Goal: Task Accomplishment & Management: Manage account settings

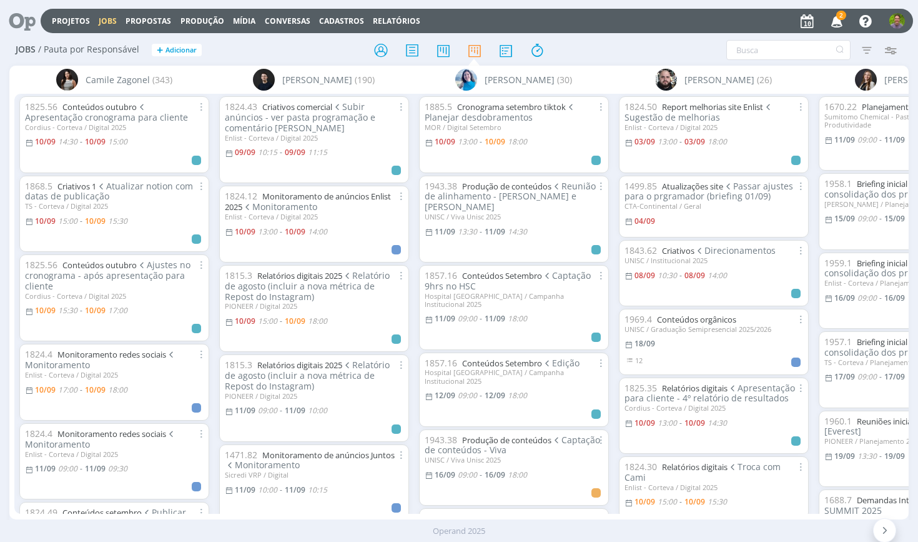
click at [568, 43] on div at bounding box center [459, 50] width 300 height 22
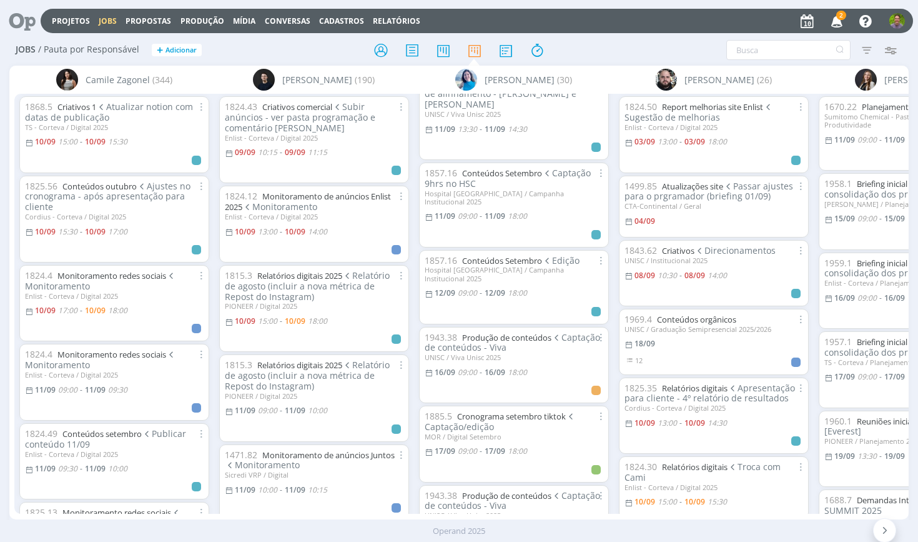
scroll to position [106, 0]
click at [512, 251] on link "Conteúdos Setembro" at bounding box center [502, 256] width 80 height 11
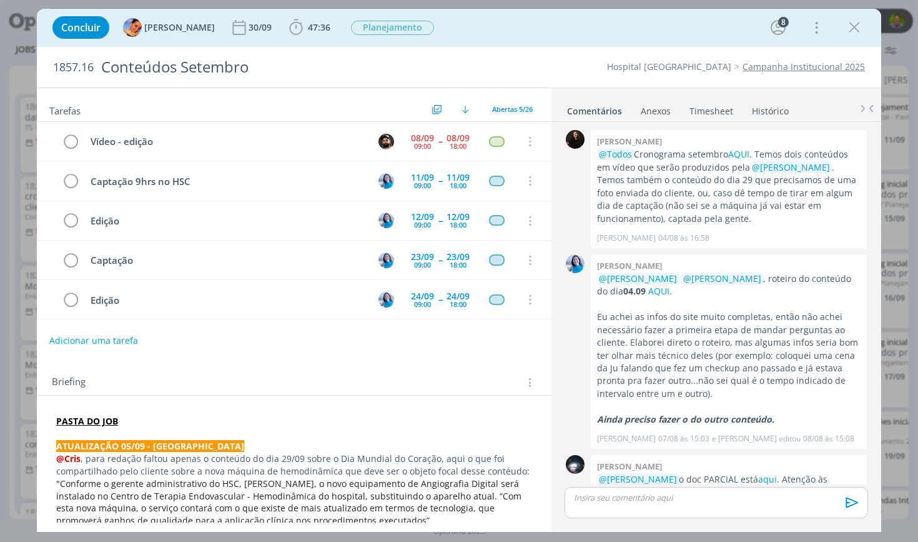
scroll to position [1548, 0]
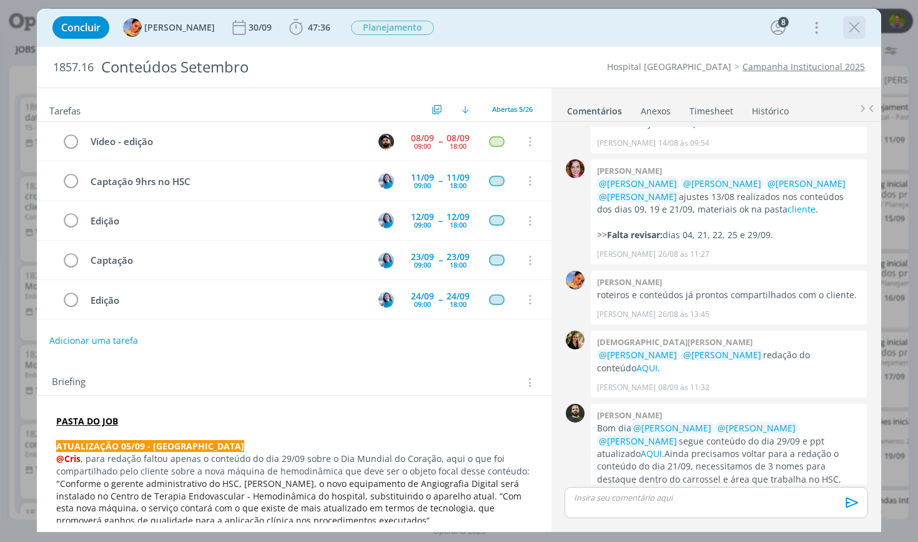
click at [856, 32] on icon "dialog" at bounding box center [854, 27] width 19 height 19
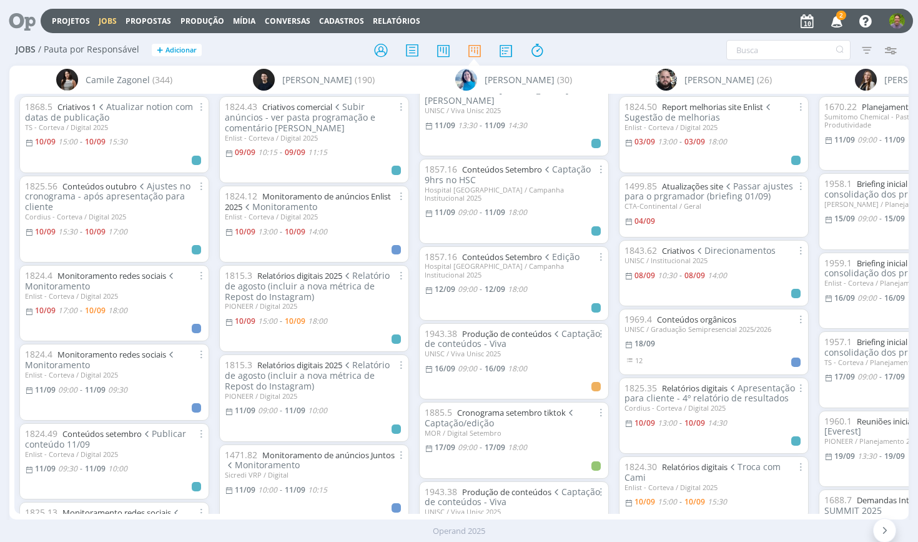
click at [595, 51] on div at bounding box center [459, 50] width 300 height 22
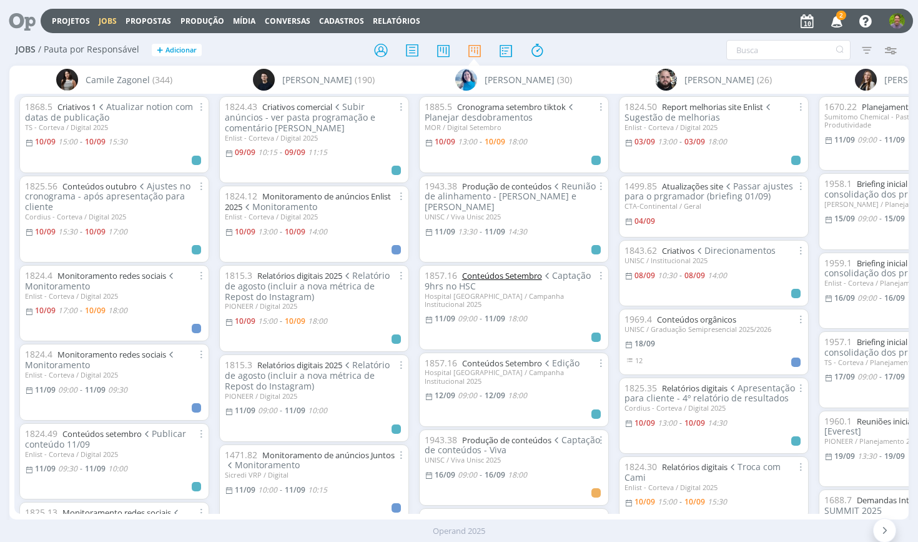
click at [515, 270] on link "Conteúdos Setembro" at bounding box center [502, 275] width 80 height 11
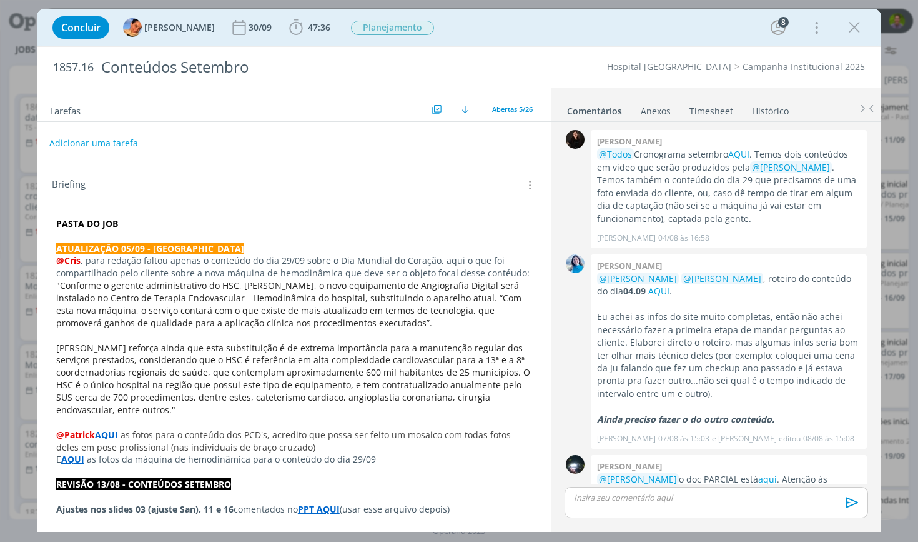
scroll to position [1548, 0]
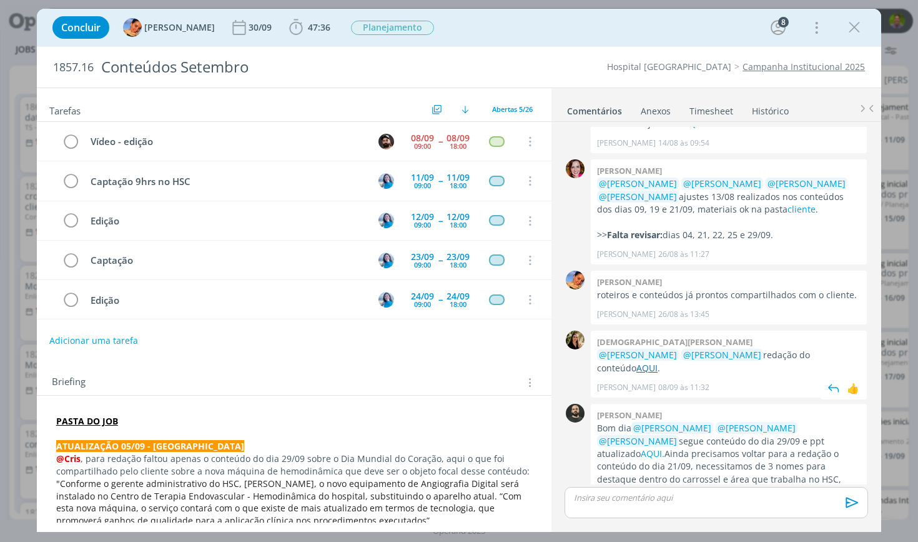
click at [658, 362] on link "AQUI" at bounding box center [646, 368] width 21 height 12
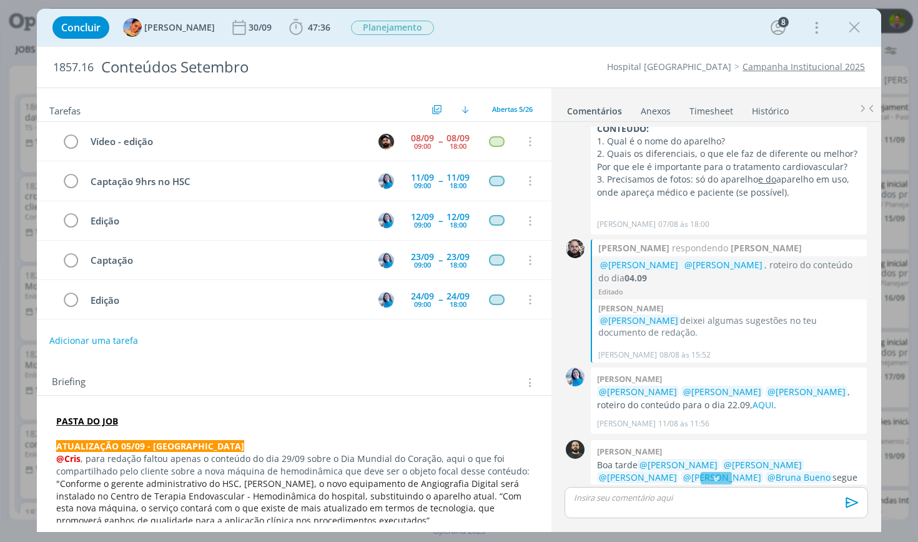
scroll to position [836, 0]
click at [855, 26] on icon "dialog" at bounding box center [854, 27] width 19 height 19
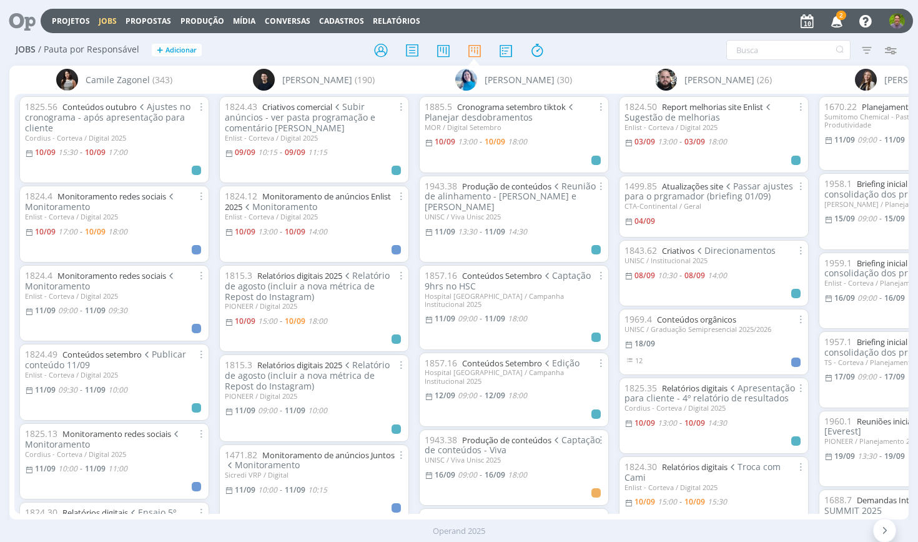
click at [593, 59] on div at bounding box center [459, 50] width 300 height 22
click at [616, 41] on div "Filtrar Filtrar Limpar Tipo Jobs e Tarefas Data Personalizado a Situação dos jo…" at bounding box center [758, 50] width 287 height 20
click at [588, 57] on div at bounding box center [459, 50] width 300 height 22
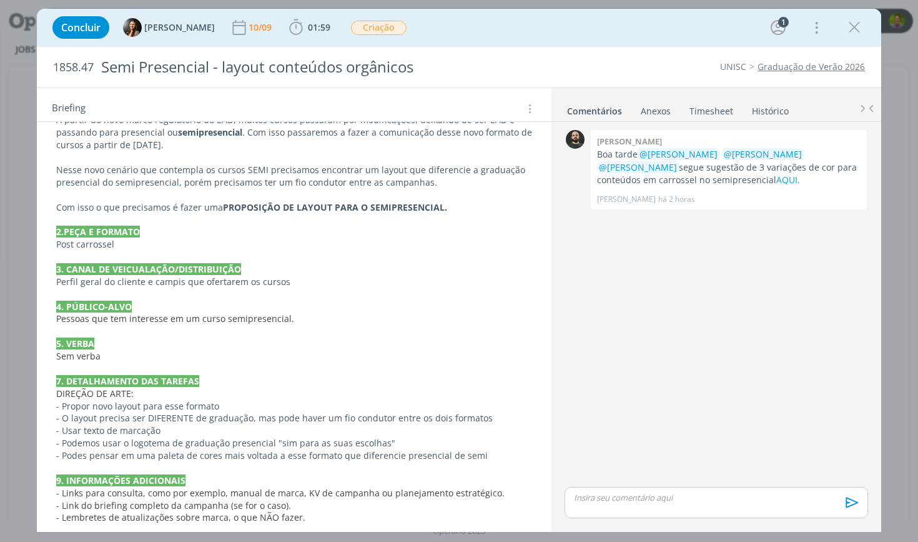
scroll to position [144, 0]
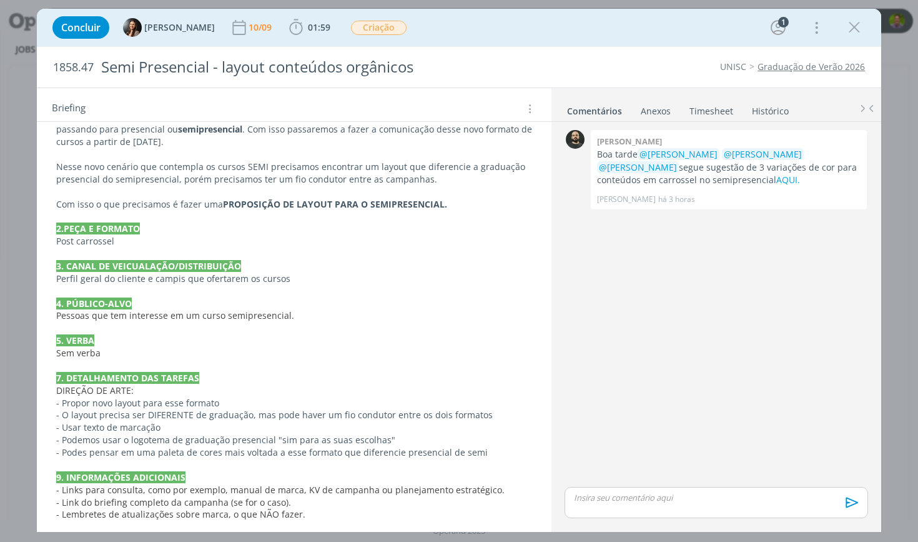
click at [493, 37] on div "Concluir [PERSON_NAME] [DATE] 01:59 Iniciar Apontar Data * [DATE] Horas * 00:00…" at bounding box center [459, 27] width 826 height 30
click at [851, 32] on icon "dialog" at bounding box center [854, 27] width 19 height 19
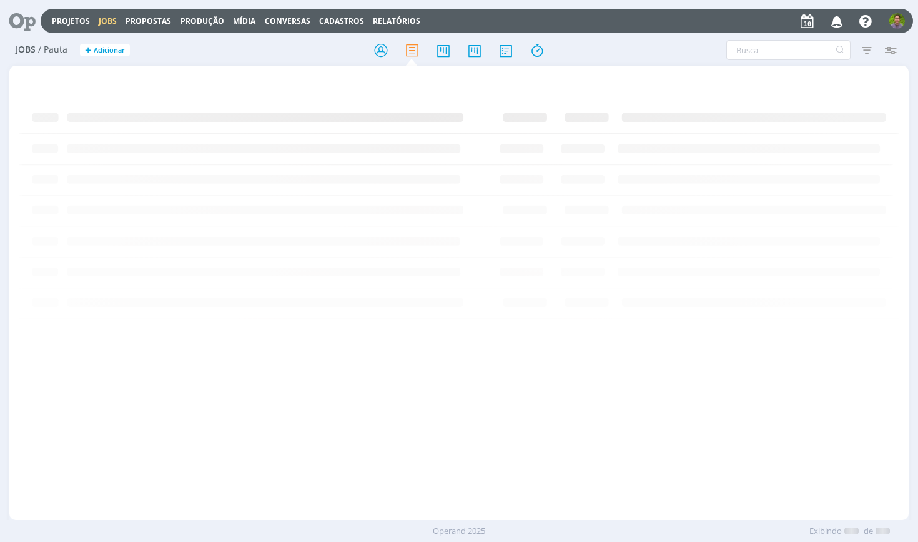
click at [659, 38] on div "Jobs / Pauta + Adicionar Filtrar Filtrar Limpar Tipo Jobs e Tarefas Data Person…" at bounding box center [459, 50] width 900 height 31
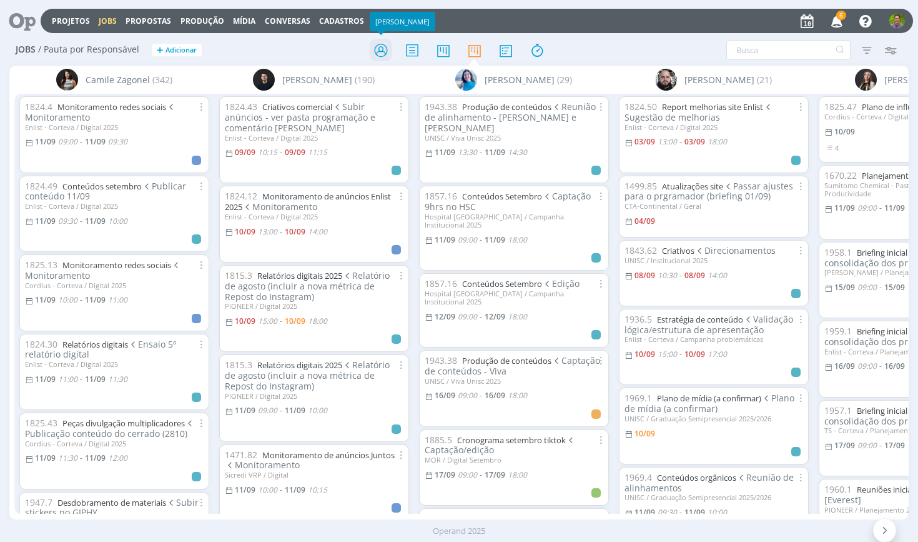
click at [372, 57] on icon at bounding box center [381, 50] width 22 height 24
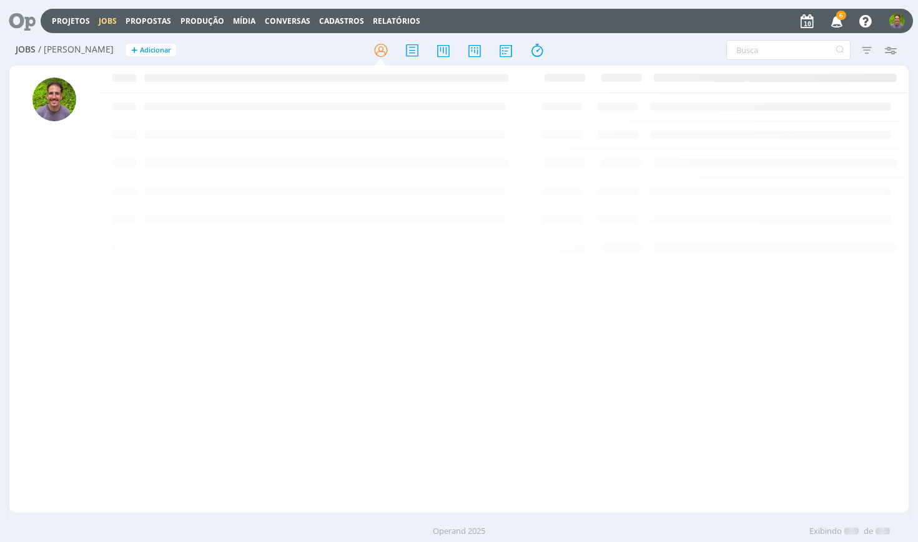
click at [17, 18] on icon at bounding box center [18, 21] width 26 height 24
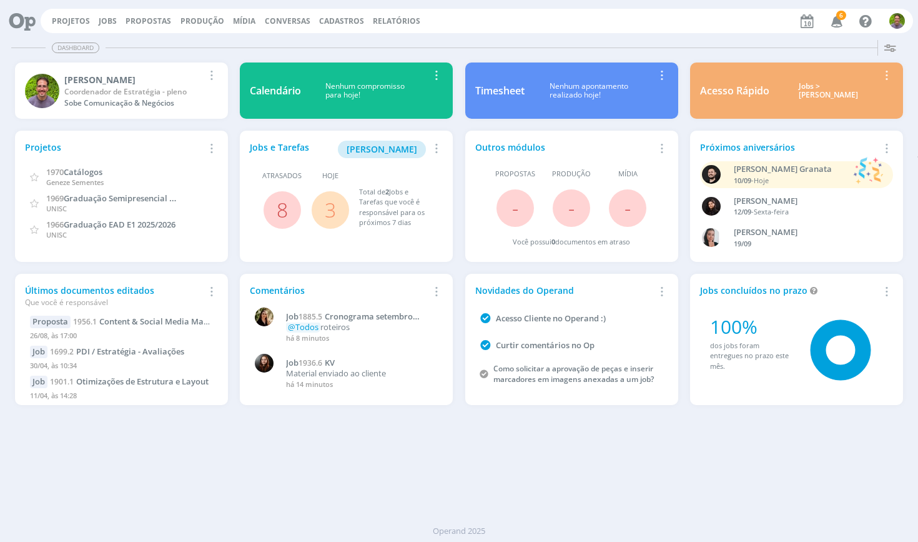
click at [836, 19] on span "6" at bounding box center [836, 24] width 24 height 11
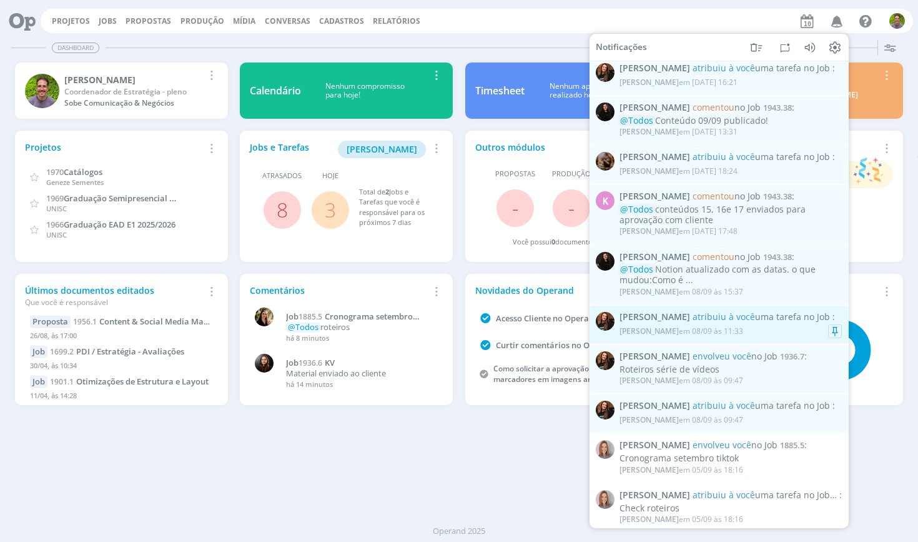
scroll to position [342, 0]
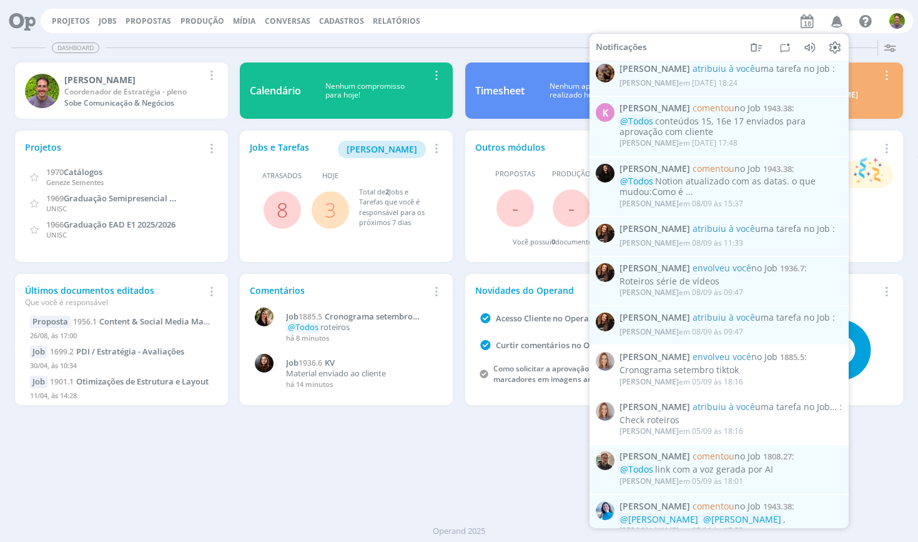
click at [467, 465] on div "Dashboard Salvar Selecione abaixo os cards desejados: Meus Meu Perfil [GEOGRAPH…" at bounding box center [459, 288] width 918 height 507
